Goal: Task Accomplishment & Management: Use online tool/utility

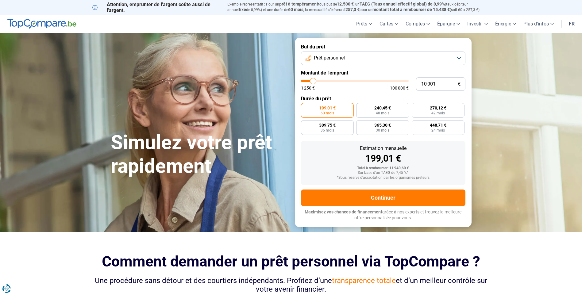
type input "41 500"
type input "41500"
click at [346, 81] on input "range" at bounding box center [355, 81] width 108 height 2
radio input "false"
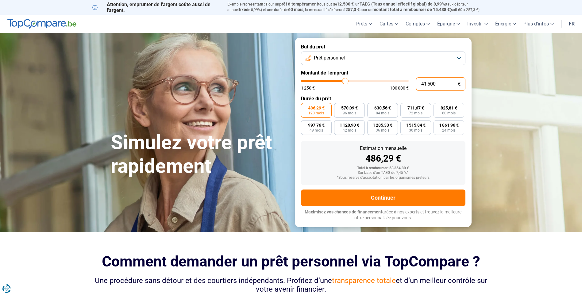
click at [438, 83] on input "41 500" at bounding box center [440, 84] width 49 height 14
type input "4 150"
type input "4250"
type input "415"
type input "1250"
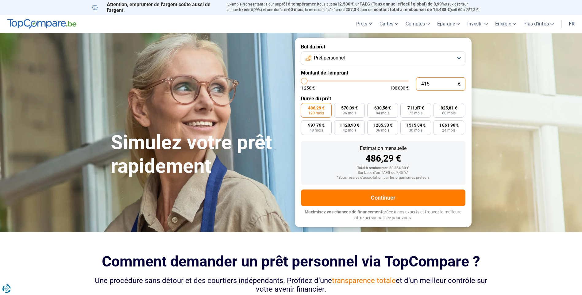
type input "41"
type input "1250"
type input "0"
type input "1250"
type input "1"
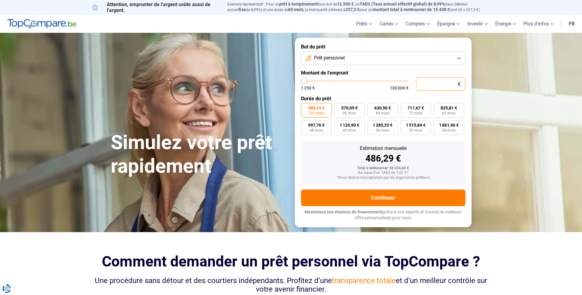
type input "1250"
type input "15"
type input "1250"
type input "150"
type input "1250"
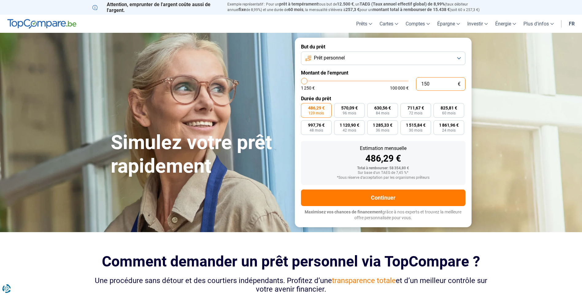
type input "1 500"
type input "1500"
type input "15 000"
type input "15000"
radio input "true"
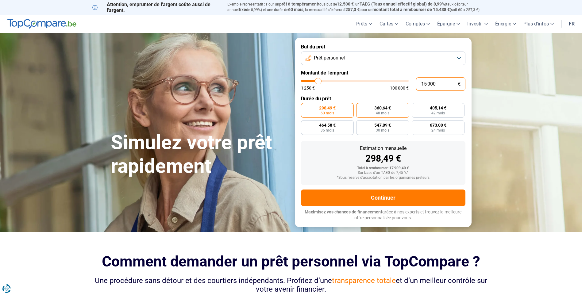
type input "15 000"
click at [381, 109] on span "360,64 €" at bounding box center [383, 108] width 17 height 4
click at [360, 107] on input "360,64 € 48 mois" at bounding box center [358, 105] width 4 height 4
radio input "true"
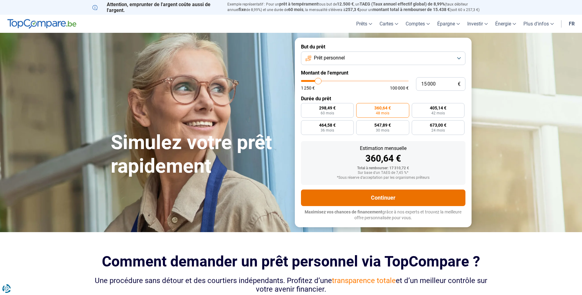
click at [356, 194] on button "Continuer" at bounding box center [383, 198] width 165 height 17
